Goal: Task Accomplishment & Management: Manage account settings

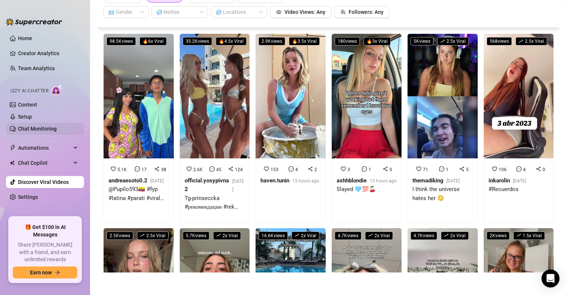
scroll to position [1833, 0]
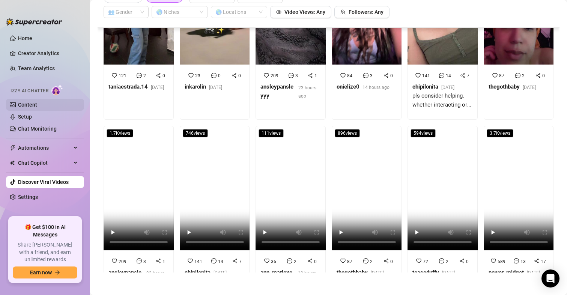
click at [32, 102] on link "Content" at bounding box center [27, 105] width 19 height 6
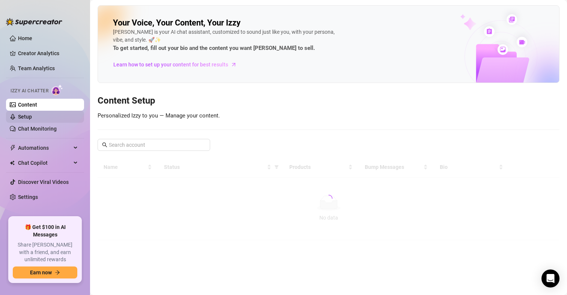
click at [26, 118] on link "Setup" at bounding box center [25, 117] width 14 height 6
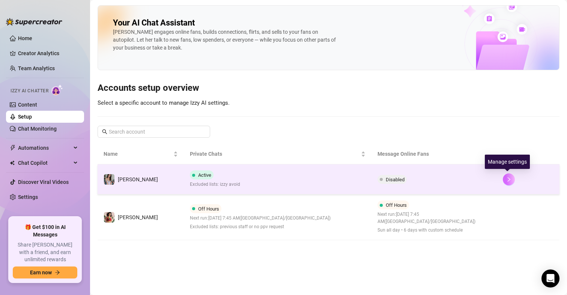
click at [513, 178] on button "button" at bounding box center [509, 179] width 12 height 12
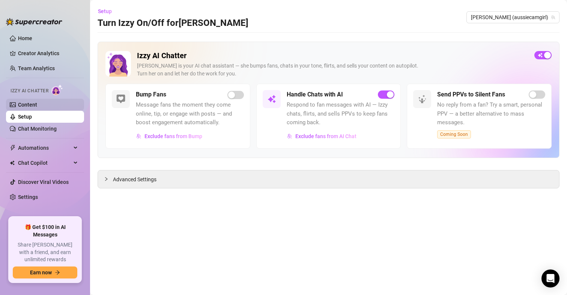
click at [37, 102] on link "Content" at bounding box center [27, 105] width 19 height 6
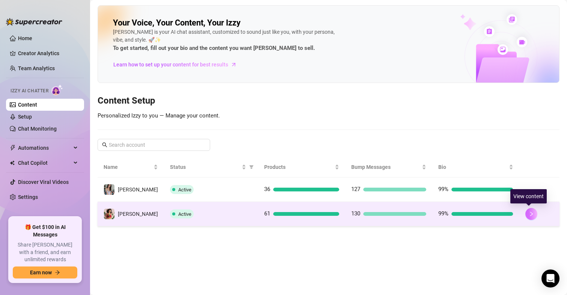
click at [529, 211] on icon "right" at bounding box center [531, 213] width 5 height 5
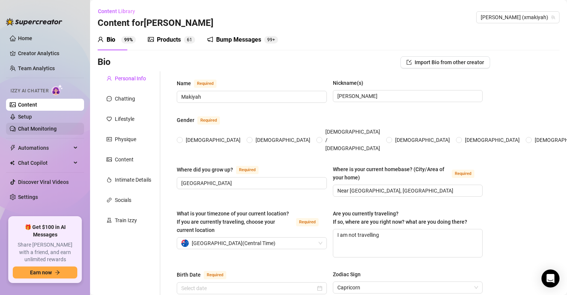
radio input "true"
type input "[DATE]"
click at [29, 118] on link "Setup" at bounding box center [25, 117] width 14 height 6
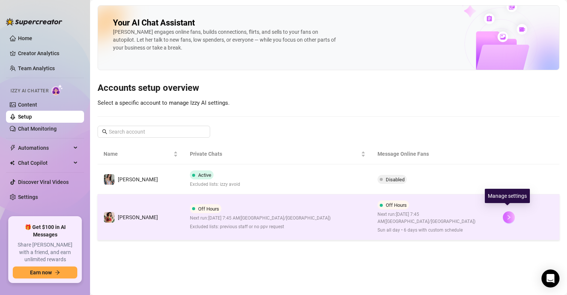
click at [508, 217] on button "button" at bounding box center [509, 217] width 12 height 12
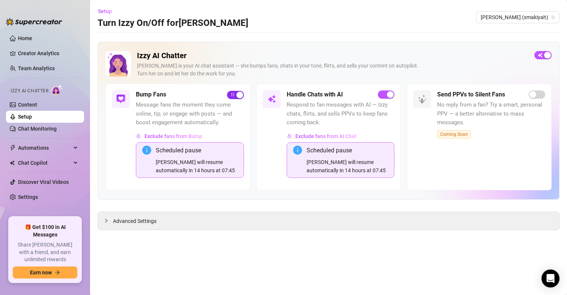
click at [240, 94] on div "button" at bounding box center [240, 95] width 7 height 7
click at [238, 94] on span "button" at bounding box center [235, 95] width 17 height 8
click at [31, 107] on link "Content" at bounding box center [27, 105] width 19 height 6
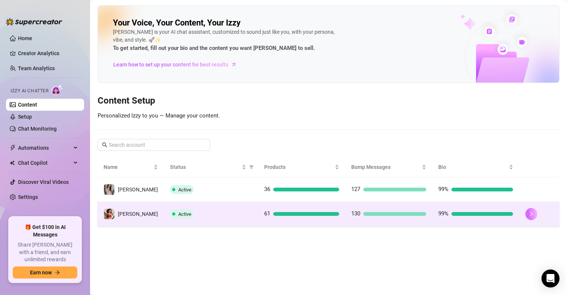
click at [529, 214] on icon "right" at bounding box center [531, 213] width 5 height 5
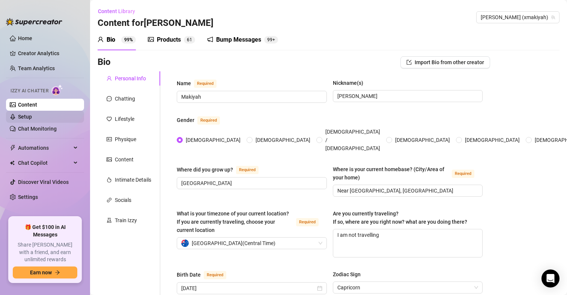
click at [23, 118] on link "Setup" at bounding box center [25, 117] width 14 height 6
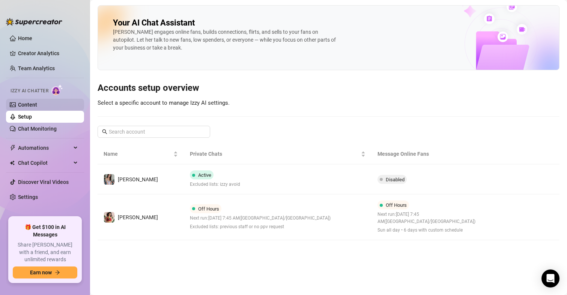
click at [31, 102] on link "Content" at bounding box center [27, 105] width 19 height 6
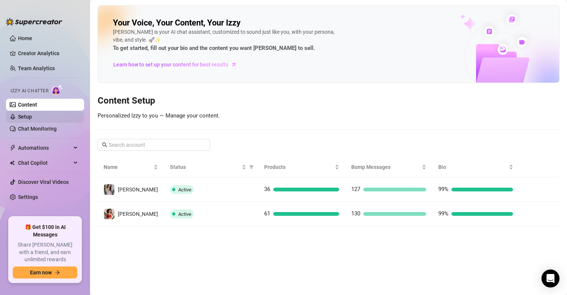
drag, startPoint x: 33, startPoint y: 116, endPoint x: 44, endPoint y: 115, distance: 10.9
click at [32, 115] on link "Setup" at bounding box center [25, 117] width 14 height 6
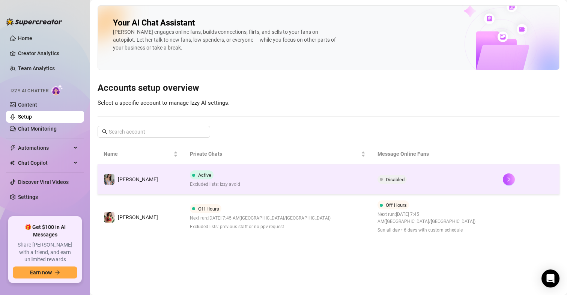
click at [499, 182] on td at bounding box center [528, 179] width 63 height 30
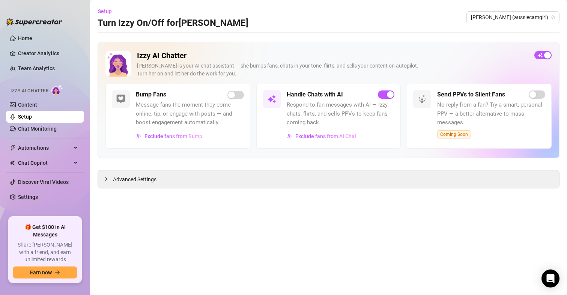
click at [390, 94] on div "button" at bounding box center [390, 94] width 7 height 7
